Goal: Task Accomplishment & Management: Manage account settings

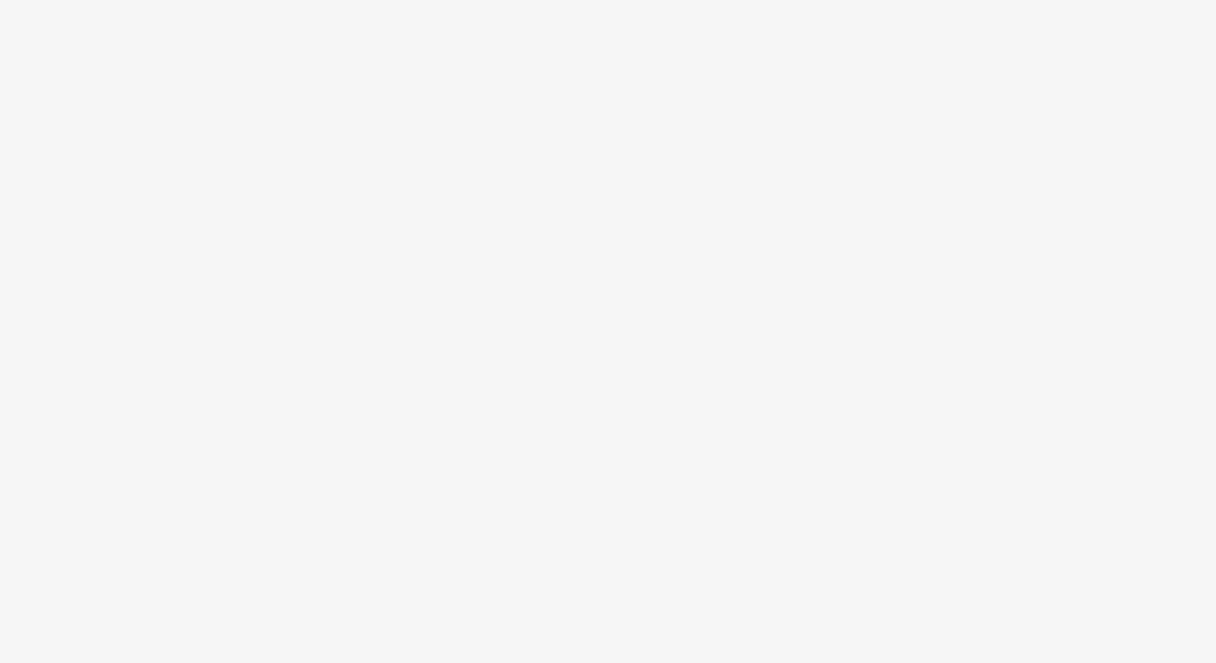
click at [201, 98] on body at bounding box center [608, 331] width 1216 height 663
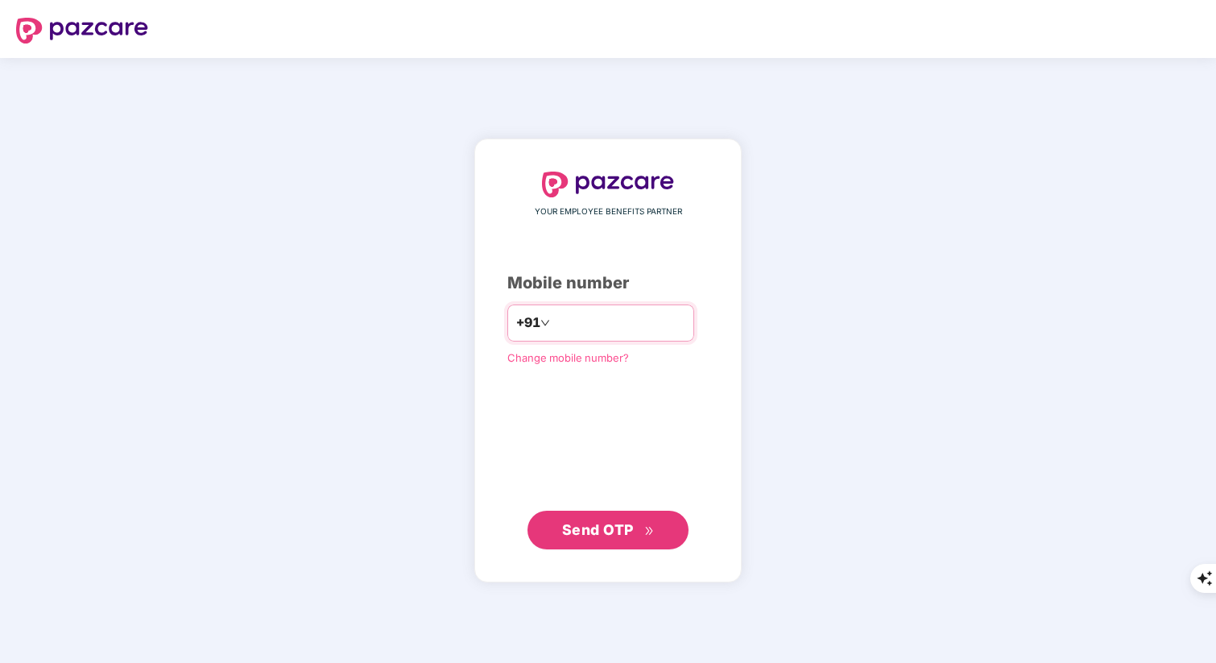
click at [605, 322] on input "number" at bounding box center [619, 323] width 132 height 26
type input "**********"
click at [615, 525] on span "Send OTP" at bounding box center [598, 529] width 72 height 17
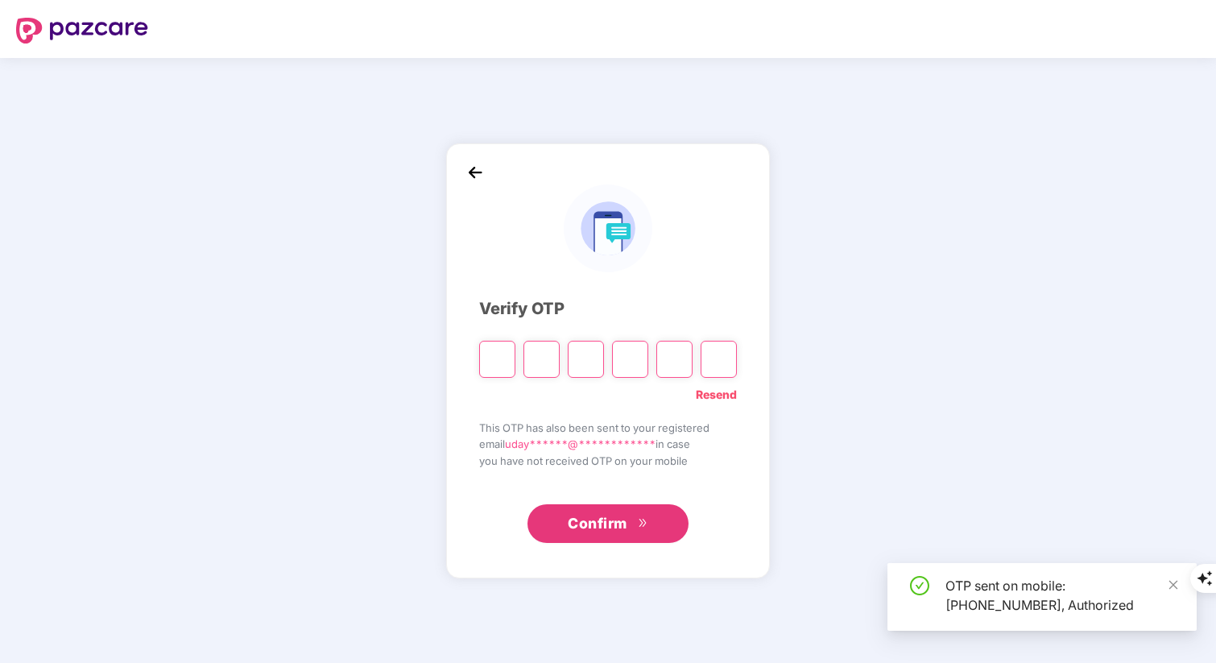
click at [502, 357] on input "Please enter verification code. Digit 1" at bounding box center [497, 359] width 36 height 37
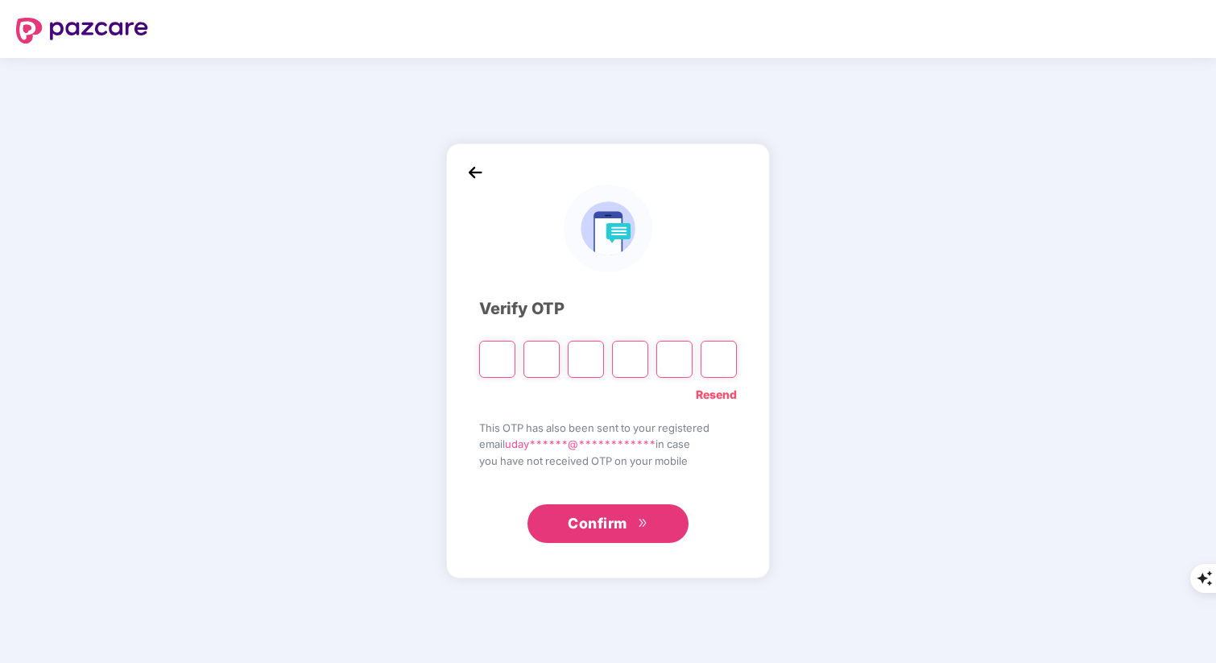
type input "*"
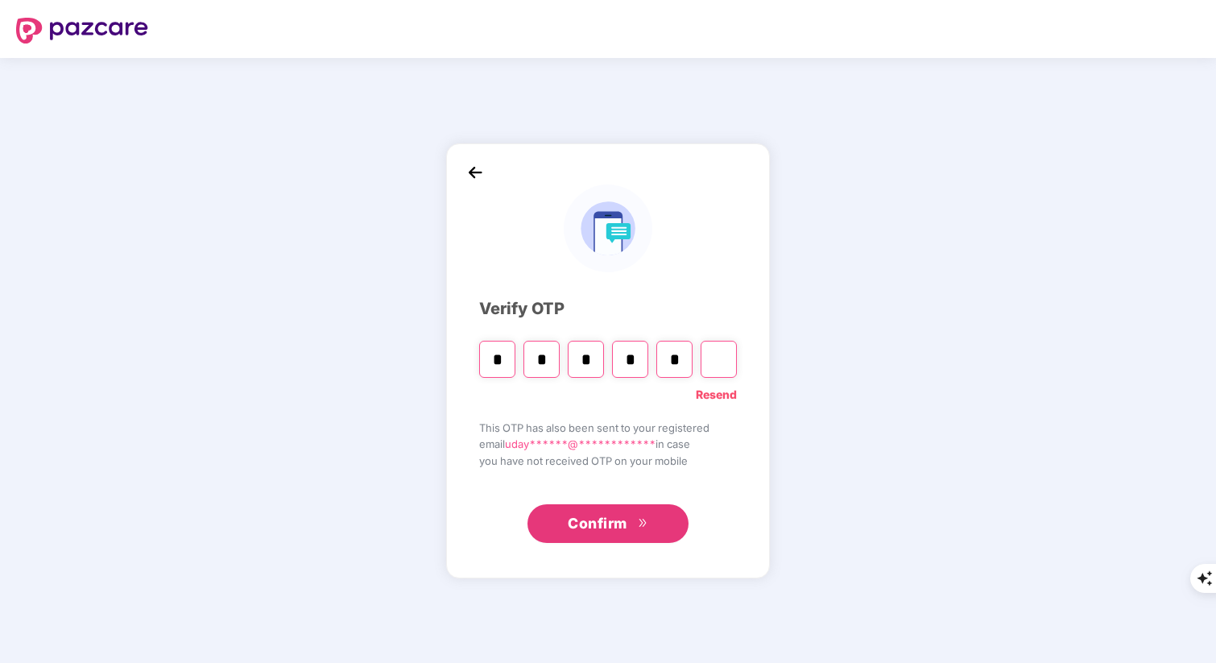
type input "*"
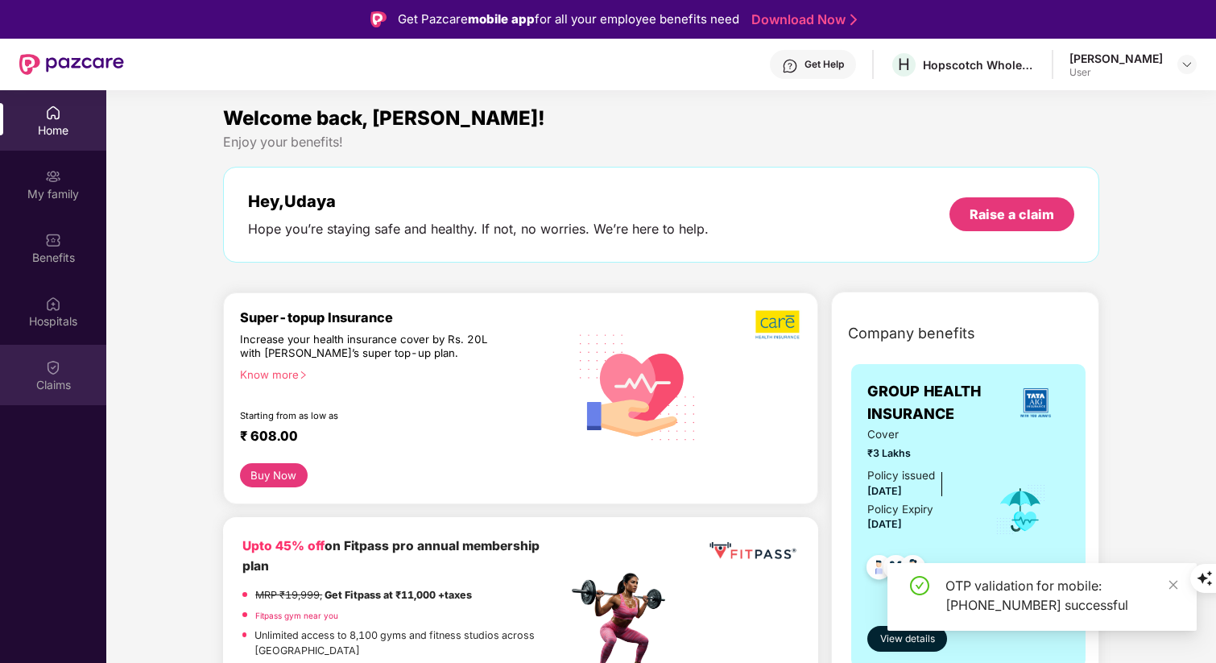
click at [68, 370] on div "Claims" at bounding box center [53, 375] width 106 height 60
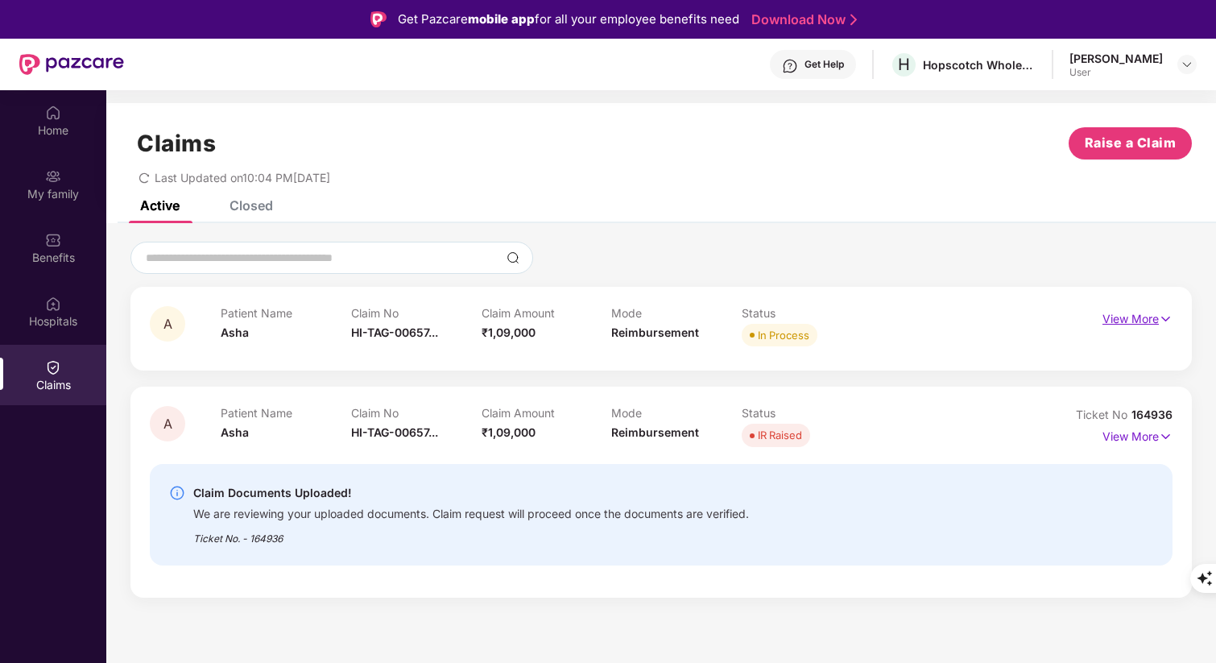
click at [1159, 317] on img at bounding box center [1166, 319] width 14 height 18
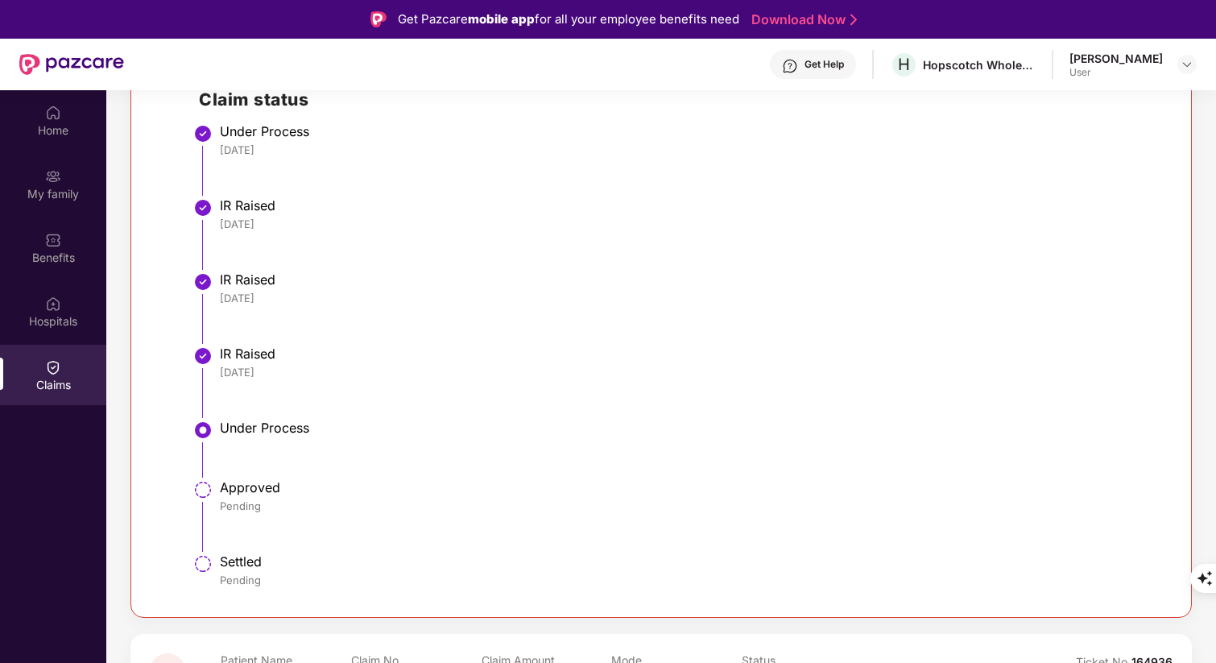
scroll to position [516, 0]
